Goal: Task Accomplishment & Management: Complete application form

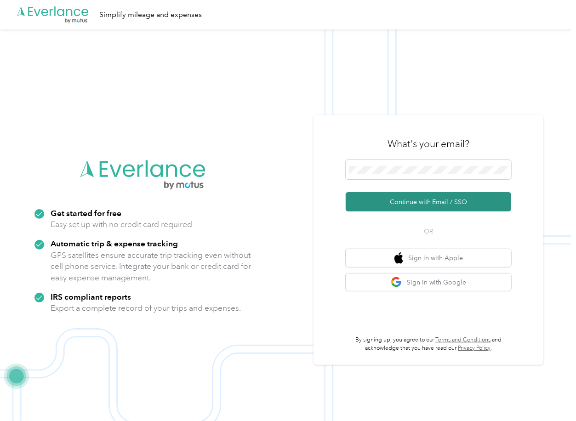
click at [384, 199] on button "Continue with Email / SSO" at bounding box center [428, 201] width 165 height 19
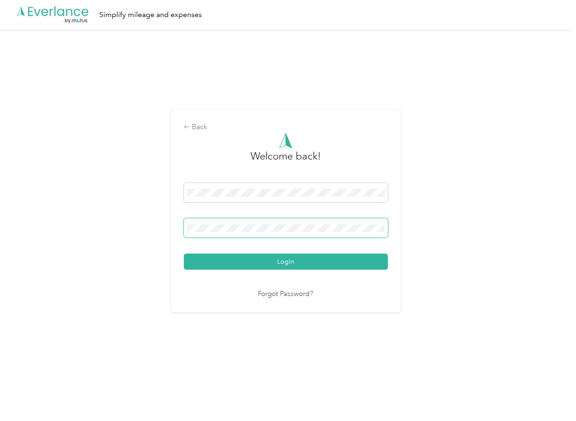
click at [261, 223] on span at bounding box center [286, 227] width 204 height 19
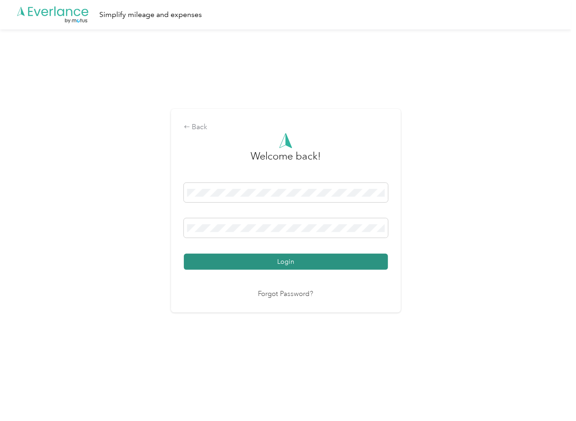
click at [218, 261] on button "Login" at bounding box center [286, 262] width 204 height 16
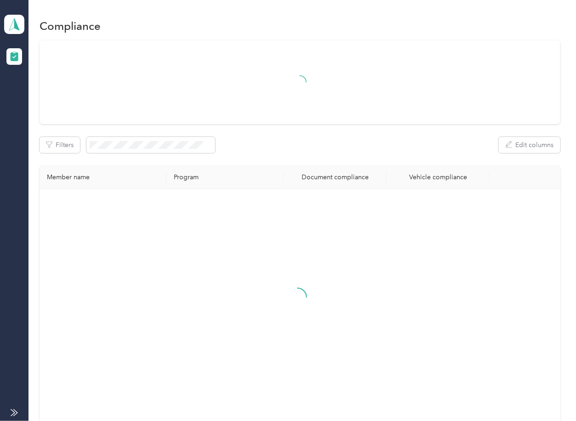
click at [340, 161] on div "Filters Edit columns Member name Program Document compliance Vehicle compliance" at bounding box center [300, 231] width 520 height 382
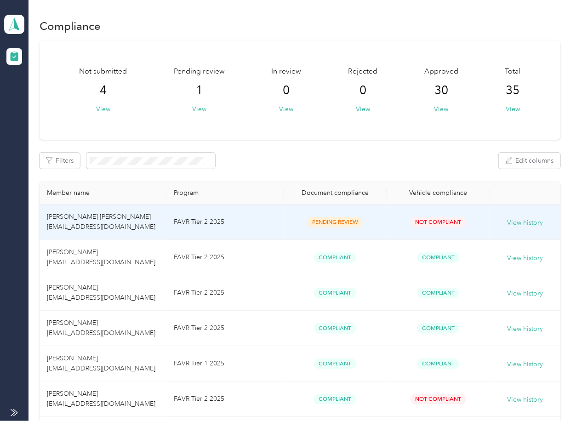
click at [284, 219] on td "Pending Review" at bounding box center [335, 222] width 103 height 35
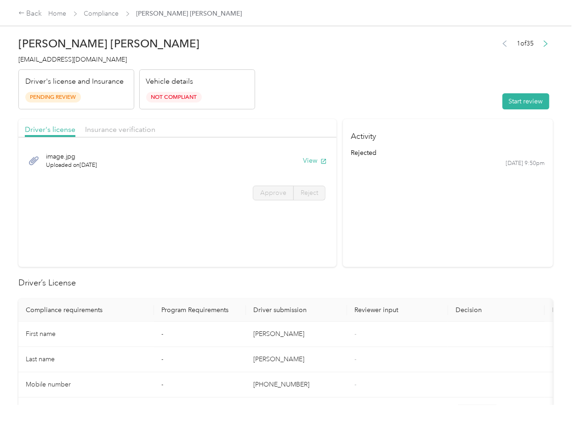
click at [326, 233] on section "Driver's license Insurance verification image.jpg Uploaded on [DATE] View Appro…" at bounding box center [177, 193] width 318 height 148
click at [314, 159] on button "View" at bounding box center [315, 161] width 24 height 10
click at [136, 127] on span "Insurance verification" at bounding box center [120, 129] width 70 height 9
click at [125, 129] on span "Insurance verification" at bounding box center [120, 129] width 70 height 9
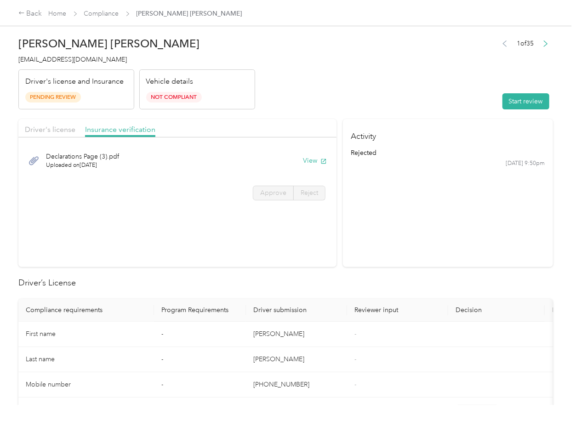
drag, startPoint x: 306, startPoint y: 159, endPoint x: 478, endPoint y: 142, distance: 172.7
click at [306, 159] on button "View" at bounding box center [315, 161] width 24 height 10
click at [538, 101] on button "Start review" at bounding box center [525, 101] width 47 height 16
click at [60, 128] on span "Driver's license" at bounding box center [50, 129] width 51 height 9
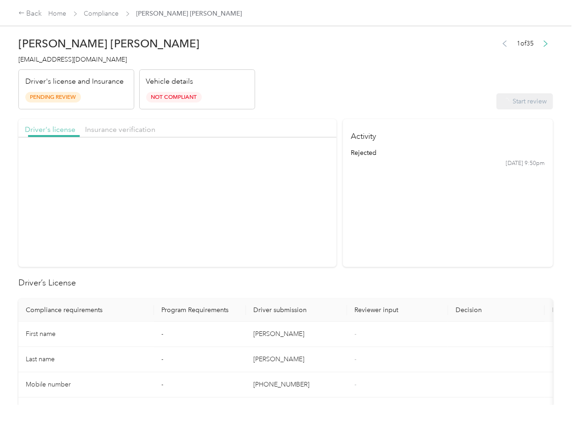
click at [57, 128] on span "Driver's license" at bounding box center [50, 129] width 51 height 9
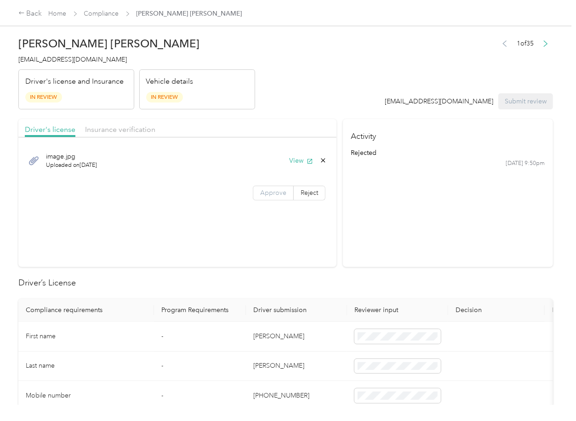
click at [266, 191] on span "Approve" at bounding box center [273, 193] width 26 height 8
click at [140, 134] on div "Insurance verification" at bounding box center [120, 129] width 70 height 11
click at [125, 131] on span "Insurance verification" at bounding box center [120, 129] width 70 height 9
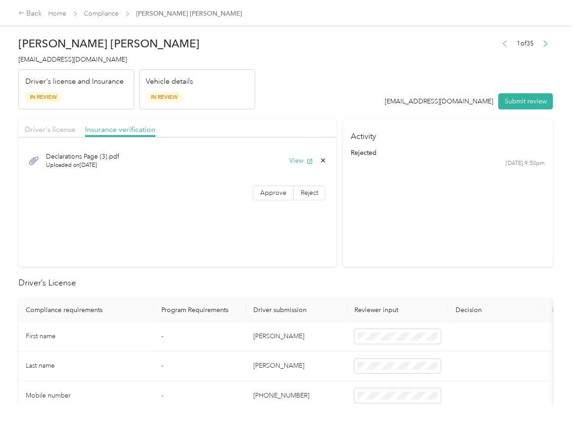
drag, startPoint x: 274, startPoint y: 196, endPoint x: 281, endPoint y: 212, distance: 17.9
click at [274, 195] on span "Approve" at bounding box center [273, 193] width 26 height 8
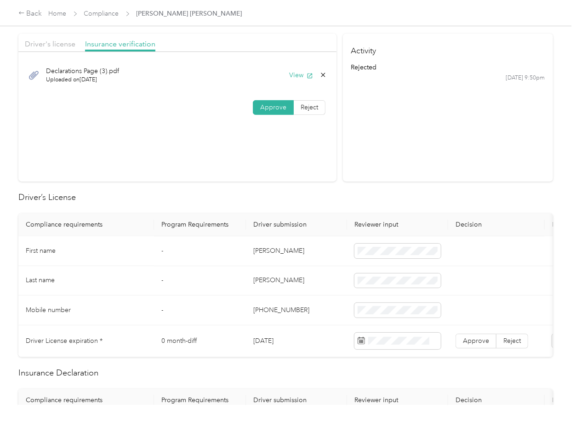
scroll to position [184, 0]
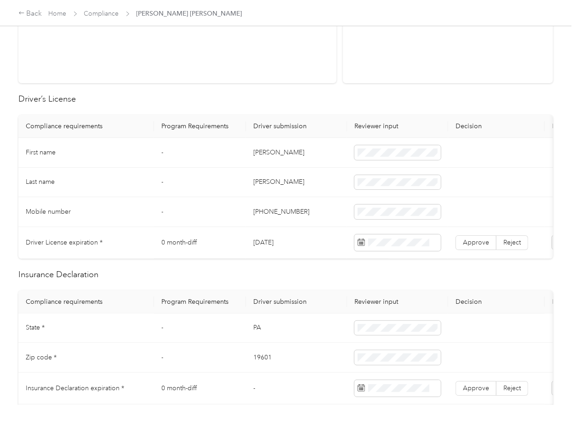
click at [280, 241] on td "[DATE]" at bounding box center [296, 243] width 101 height 32
copy td "[DATE]"
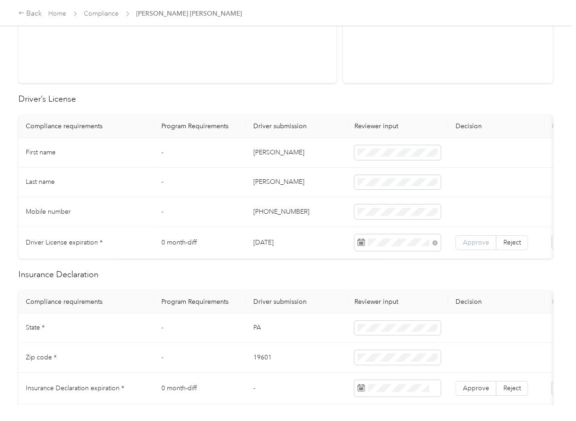
click at [461, 243] on label "Approve" at bounding box center [475, 242] width 41 height 15
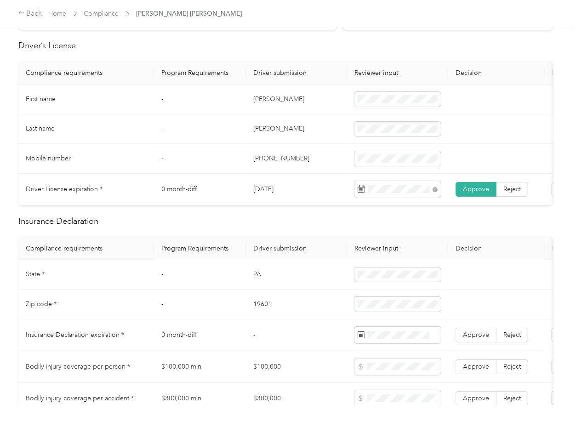
scroll to position [306, 0]
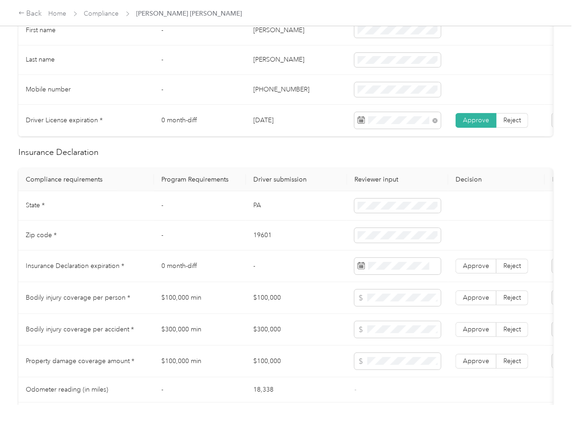
click at [252, 221] on td "PA" at bounding box center [296, 206] width 101 height 30
copy td "PA"
click at [268, 242] on td "19601" at bounding box center [296, 236] width 101 height 30
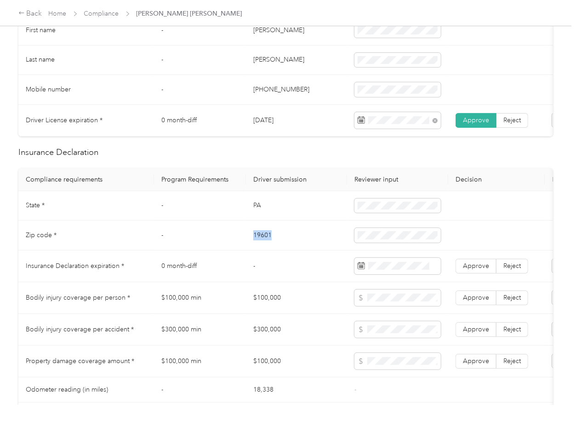
click at [268, 242] on td "19601" at bounding box center [296, 236] width 101 height 30
copy td "19601"
click at [309, 275] on td "-" at bounding box center [296, 266] width 101 height 32
click at [249, 230] on td "19601" at bounding box center [296, 236] width 101 height 30
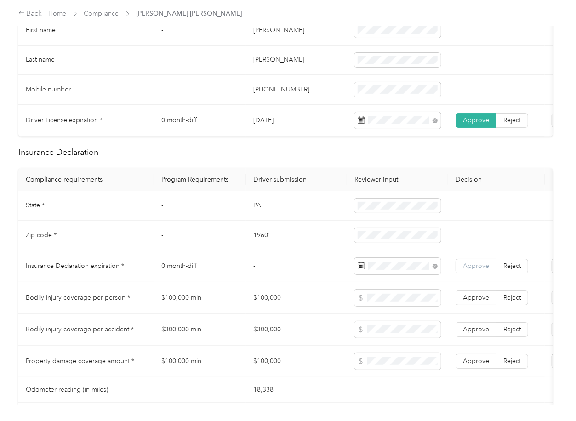
click at [473, 273] on label "Approve" at bounding box center [475, 266] width 41 height 15
click at [296, 267] on td "-" at bounding box center [296, 266] width 101 height 32
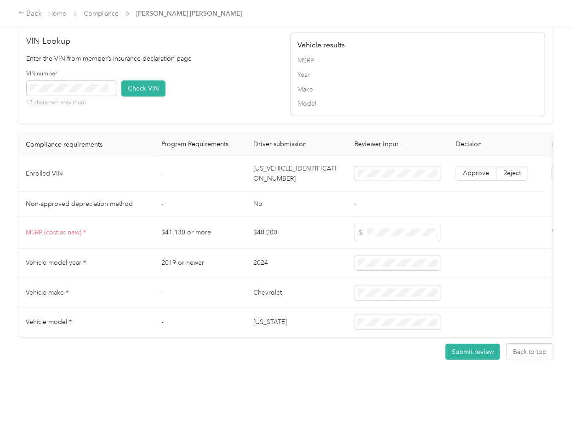
scroll to position [772, 0]
click at [287, 157] on td "[US_VEHICLE_IDENTIFICATION_NUMBER]" at bounding box center [296, 173] width 101 height 35
copy td "[US_VEHICLE_IDENTIFICATION_NUMBER]"
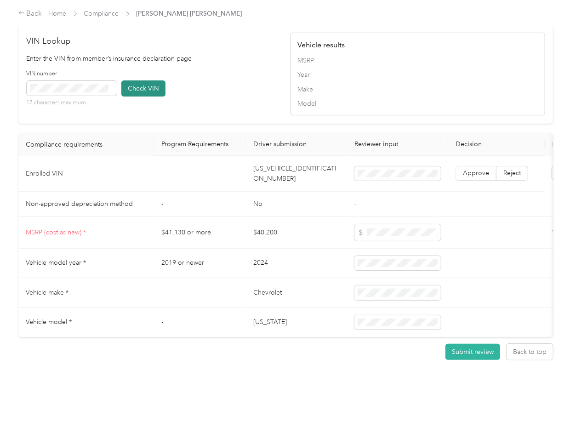
drag, startPoint x: 265, startPoint y: 84, endPoint x: 135, endPoint y: 83, distance: 129.6
click at [265, 84] on div "VIN number 17 characters maximum Check VIN" at bounding box center [154, 92] width 255 height 44
click at [150, 80] on button "Check VIN" at bounding box center [143, 88] width 44 height 16
click at [471, 170] on span "Approve" at bounding box center [476, 174] width 26 height 8
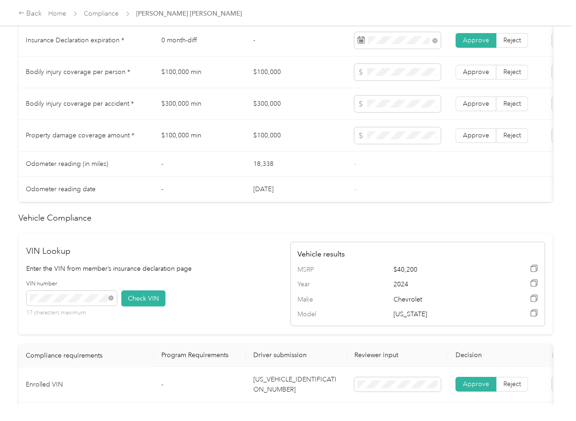
scroll to position [404, 0]
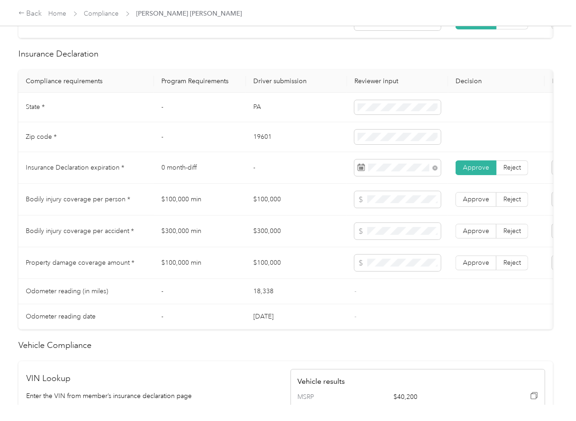
click at [264, 210] on td "$100,000" at bounding box center [296, 200] width 101 height 32
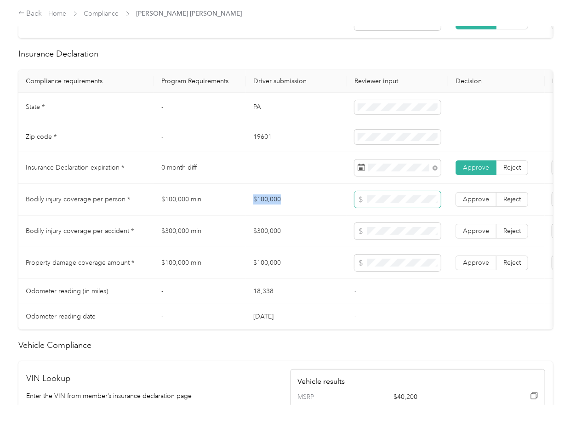
copy td "$100,000"
click at [385, 271] on span at bounding box center [397, 263] width 86 height 17
click at [370, 266] on span at bounding box center [397, 263] width 86 height 17
click at [267, 247] on td "$300,000" at bounding box center [296, 232] width 101 height 32
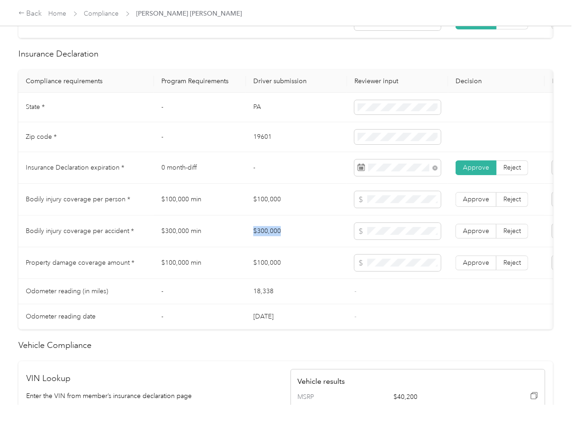
click at [267, 247] on td "$300,000" at bounding box center [296, 232] width 101 height 32
copy td "$300,000"
click at [483, 235] on span "Approve" at bounding box center [476, 231] width 26 height 8
click at [479, 203] on span "Approve" at bounding box center [476, 199] width 26 height 8
click at [478, 267] on span "Approve" at bounding box center [476, 263] width 26 height 8
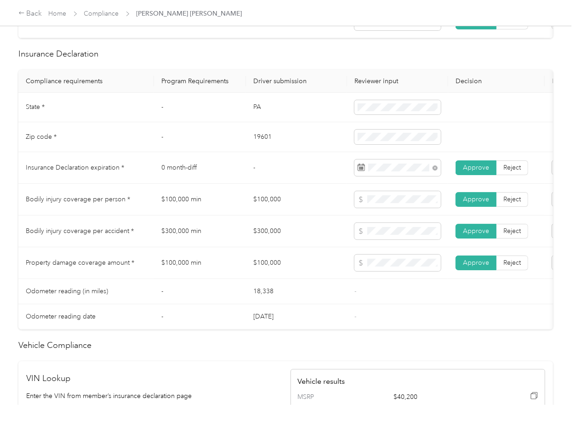
click at [429, 327] on td "-" at bounding box center [397, 316] width 101 height 25
click at [306, 279] on td "$100,000" at bounding box center [296, 263] width 101 height 32
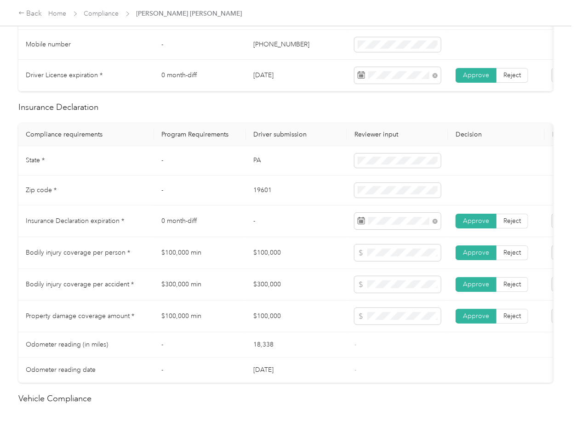
scroll to position [0, 0]
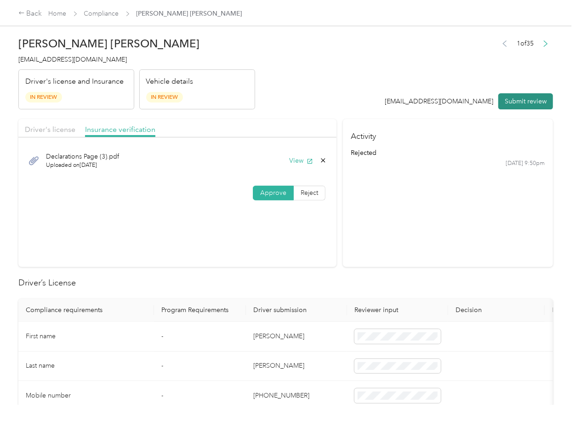
click at [514, 98] on button "Submit review" at bounding box center [525, 101] width 55 height 16
click at [41, 57] on span "[EMAIL_ADDRESS][DOMAIN_NAME]" at bounding box center [72, 60] width 108 height 8
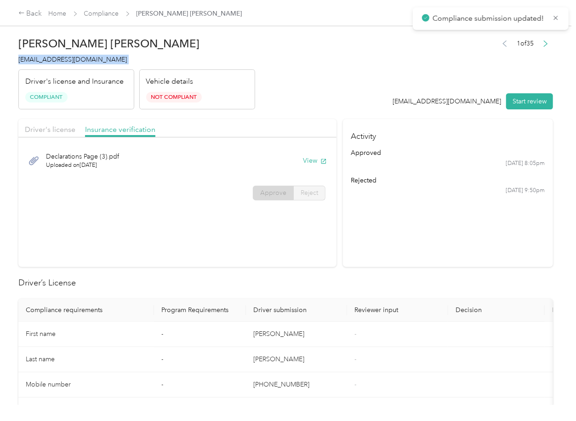
copy span "[EMAIL_ADDRESS][DOMAIN_NAME]"
click at [295, 277] on h2 "Driver’s License" at bounding box center [285, 283] width 534 height 12
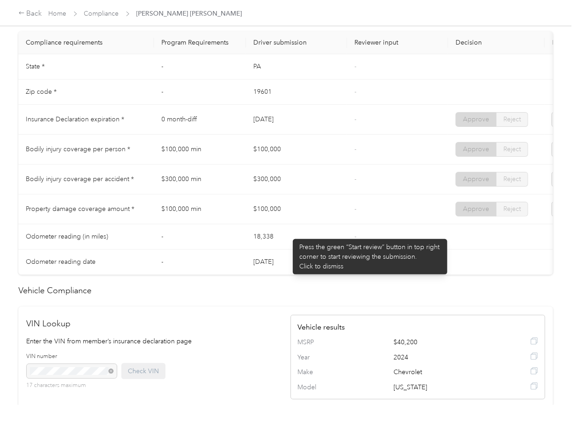
scroll to position [429, 0]
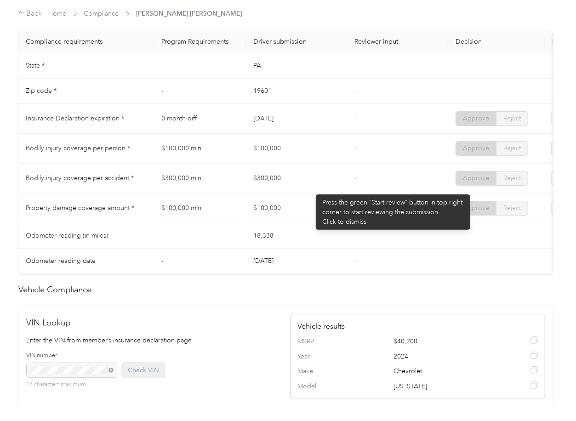
click at [313, 191] on td "$300,000" at bounding box center [296, 179] width 101 height 30
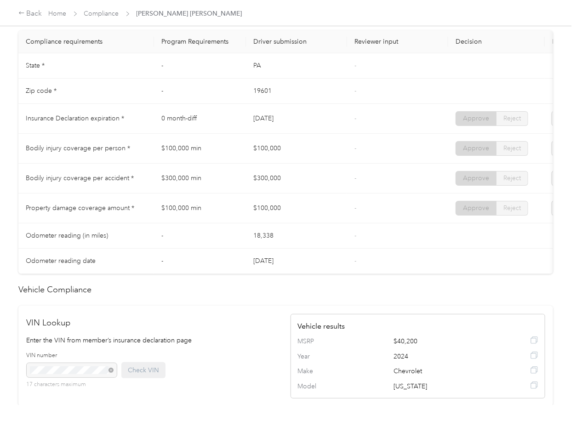
scroll to position [723, 0]
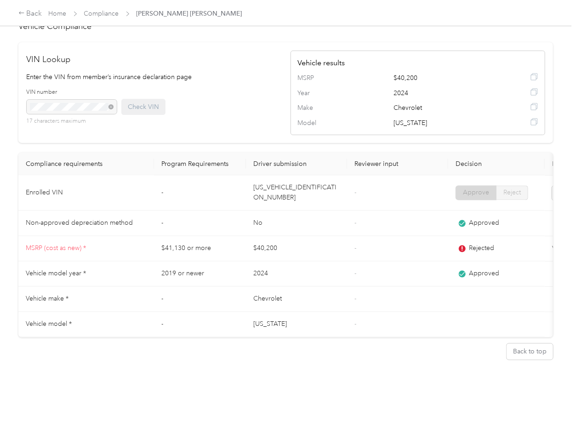
click at [291, 180] on td "[US_VEHICLE_IDENTIFICATION_NUMBER]" at bounding box center [296, 193] width 101 height 35
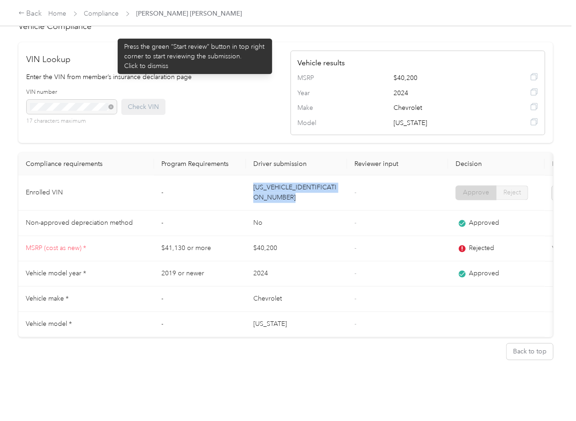
copy td "[US_VEHICLE_IDENTIFICATION_NUMBER]"
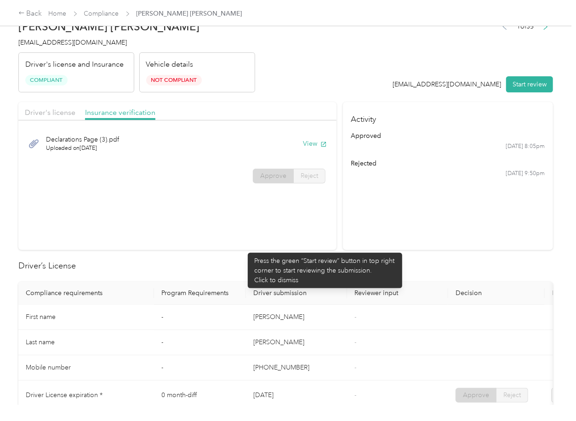
scroll to position [0, 0]
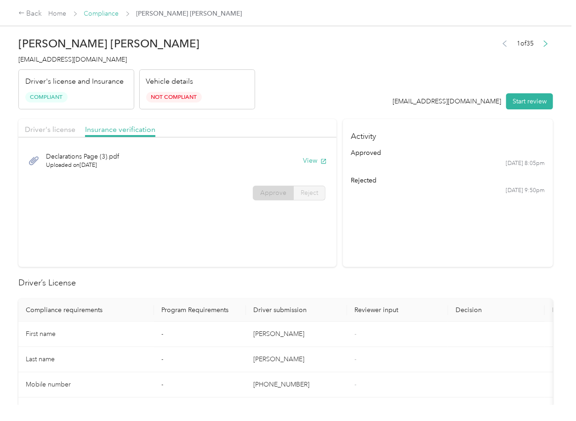
click at [96, 10] on link "Compliance" at bounding box center [101, 14] width 35 height 8
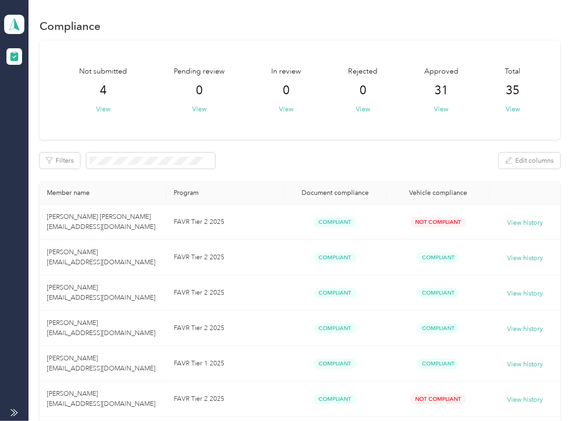
click at [16, 27] on polygon at bounding box center [16, 24] width 5 height 12
click at [28, 98] on div "Log out" at bounding box center [29, 96] width 35 height 10
